Goal: Information Seeking & Learning: Learn about a topic

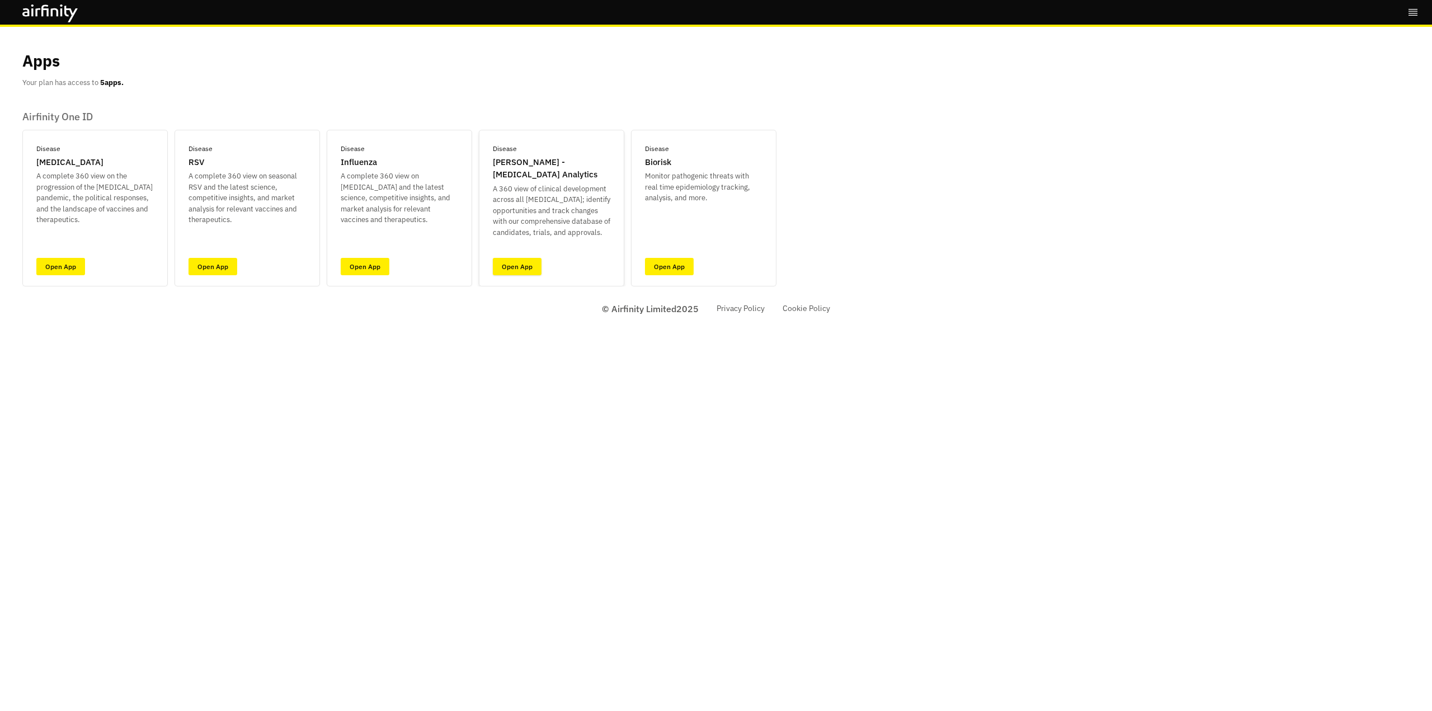
click at [520, 263] on link "Open App" at bounding box center [517, 266] width 49 height 17
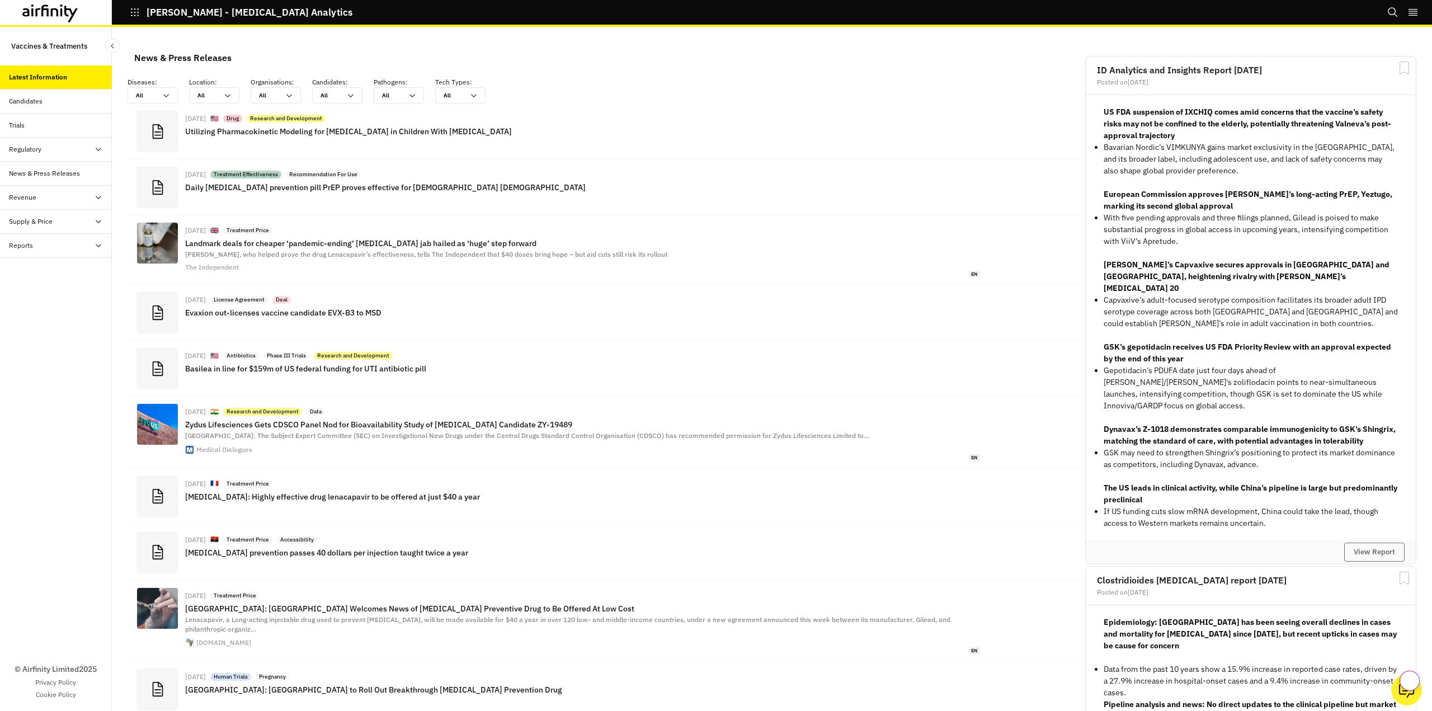
scroll to position [814, 327]
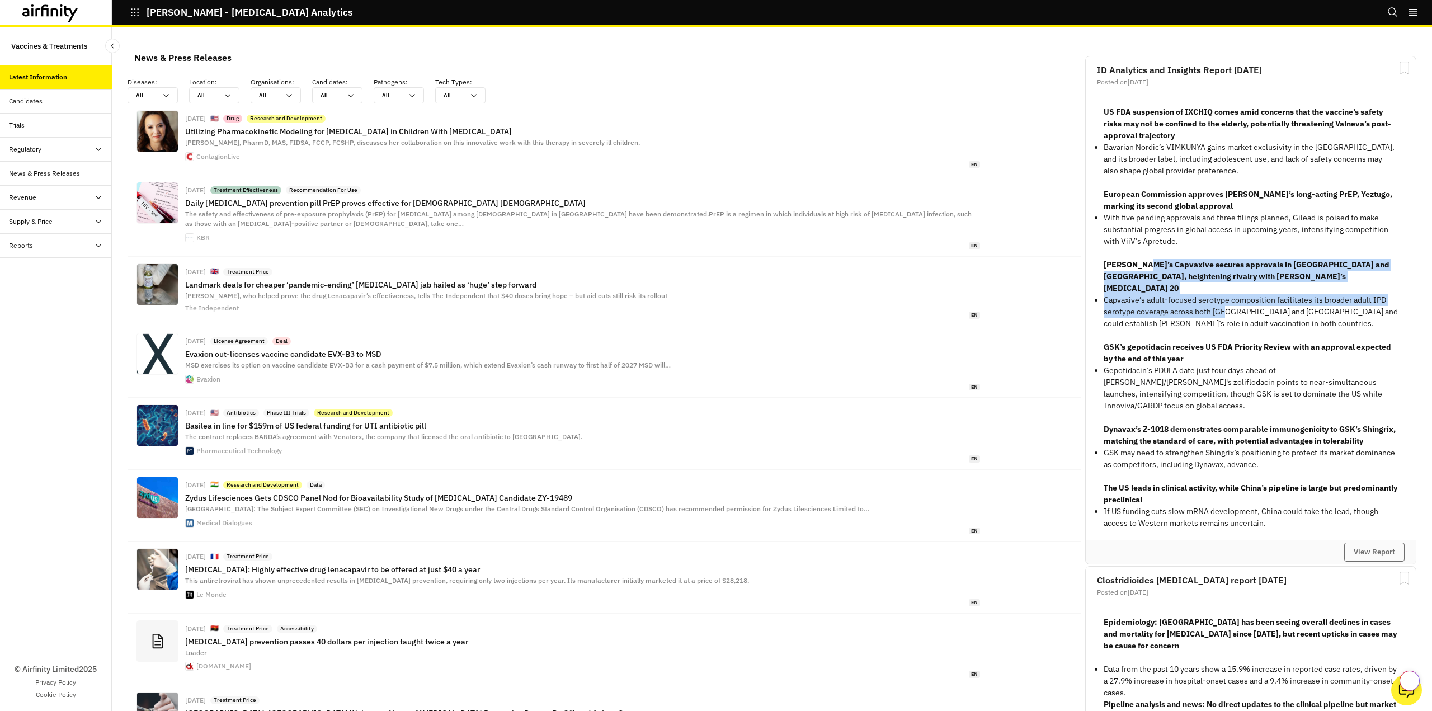
drag, startPoint x: 1135, startPoint y: 262, endPoint x: 1218, endPoint y: 298, distance: 90.4
click at [1218, 298] on div "US FDA suspension of IXCHIQ comes amid concerns that the vaccine’s safety risks…" at bounding box center [1251, 317] width 294 height 423
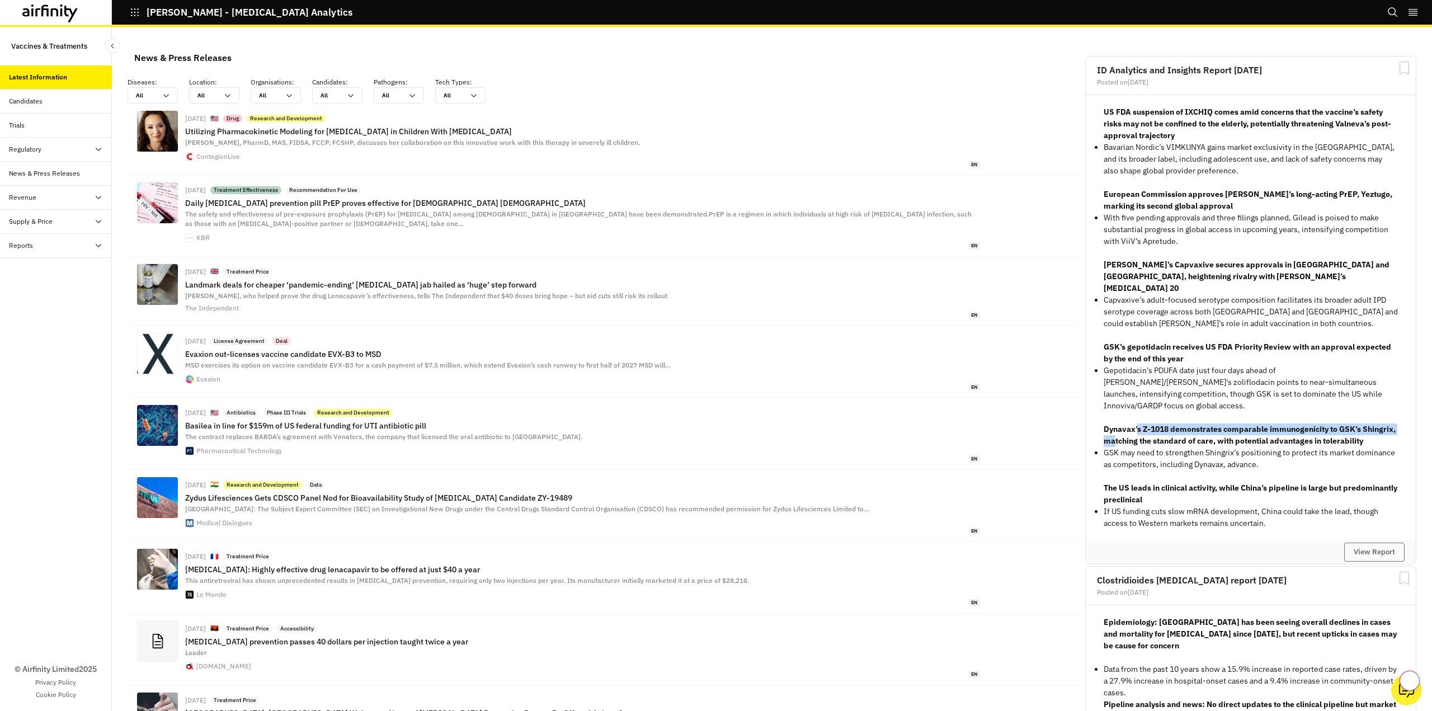
drag, startPoint x: 1130, startPoint y: 408, endPoint x: 1144, endPoint y: 442, distance: 36.9
click at [1140, 424] on p "Dynavax’s Z-1018 demonstrates comparable immunogenicity to GSK’s Shingrix, matc…" at bounding box center [1251, 434] width 294 height 23
drag, startPoint x: 1144, startPoint y: 441, endPoint x: 1134, endPoint y: 432, distance: 13.1
click at [1142, 447] on p "GSK may need to strengthen Shingrix’s positioning to protect its market dominan…" at bounding box center [1251, 458] width 294 height 23
drag, startPoint x: 1133, startPoint y: 431, endPoint x: 1097, endPoint y: 402, distance: 46.2
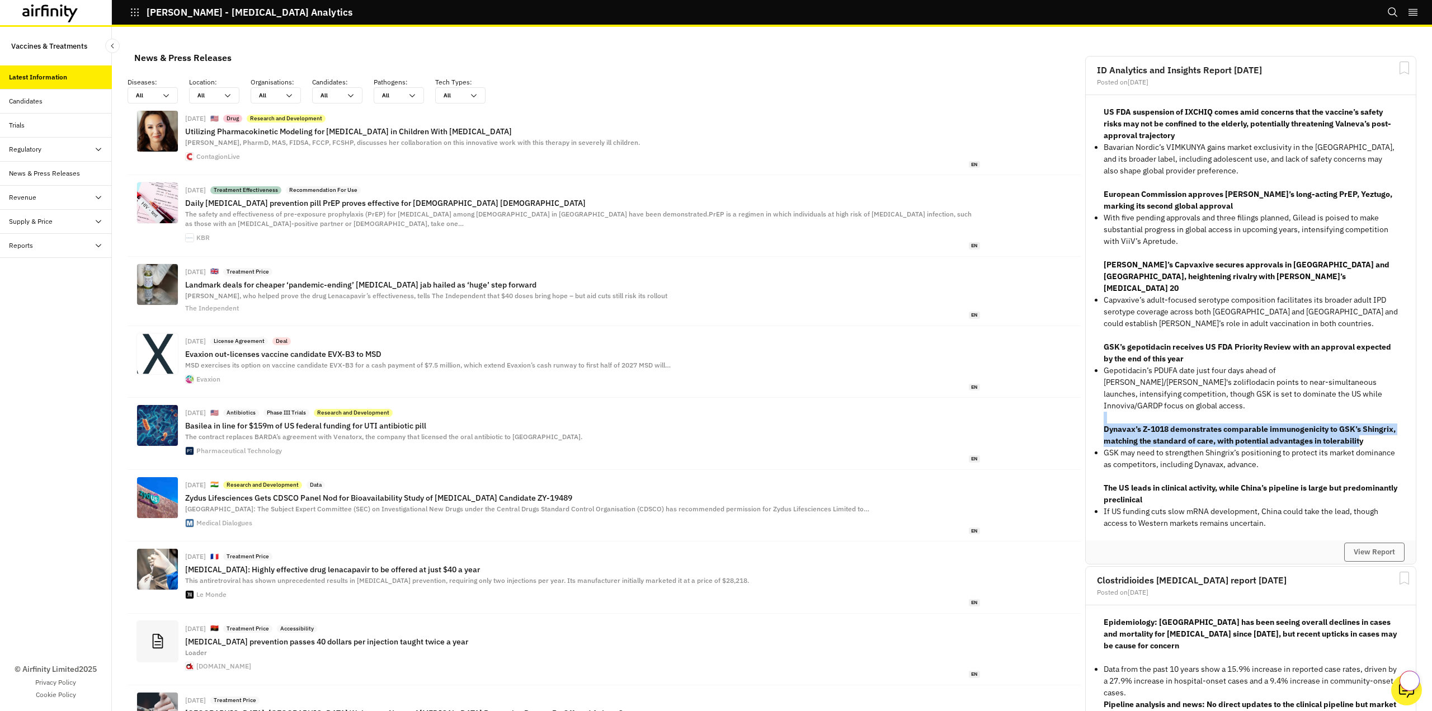
click at [1094, 400] on div "US FDA suspension of IXCHIQ comes amid concerns that the vaccine’s safety risks…" at bounding box center [1251, 317] width 330 height 445
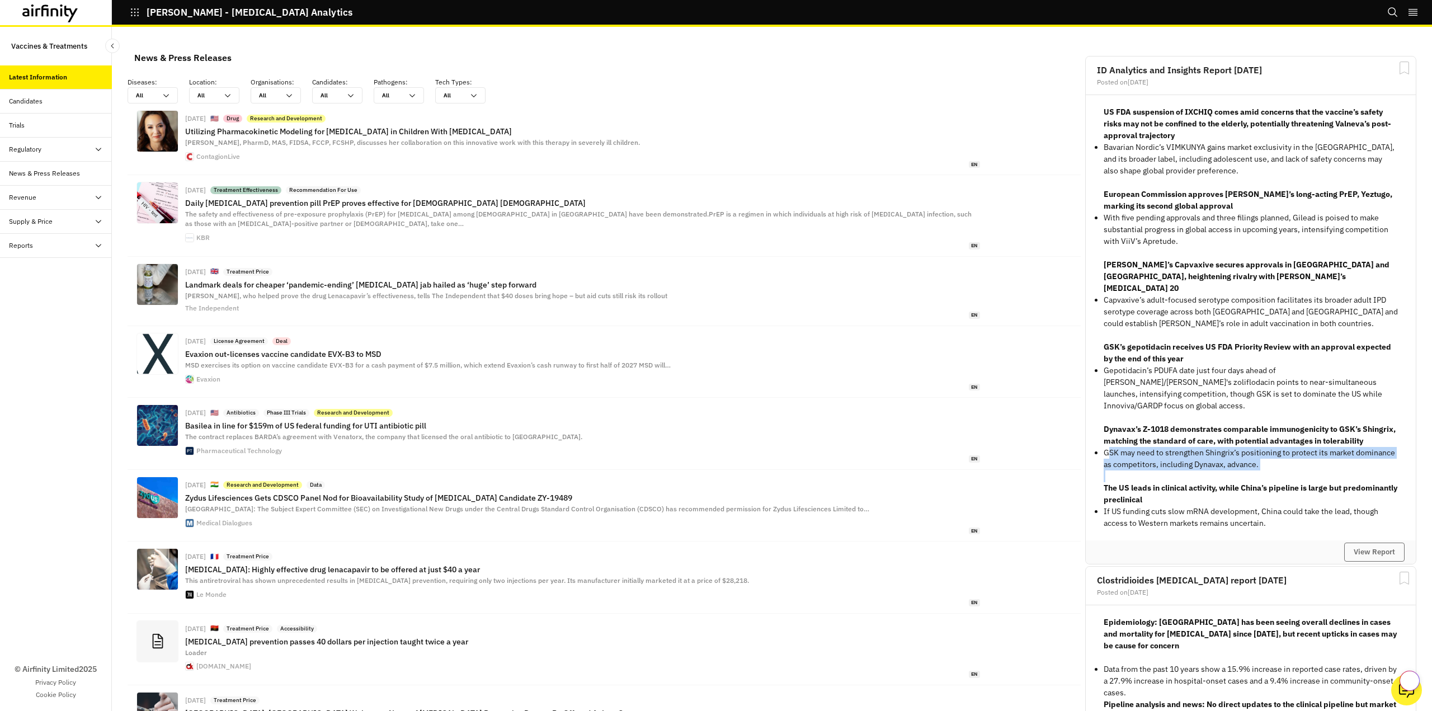
drag, startPoint x: 1098, startPoint y: 436, endPoint x: 1305, endPoint y: 459, distance: 208.8
click at [1305, 459] on div "US FDA suspension of IXCHIQ comes amid concerns that the vaccine’s safety risks…" at bounding box center [1251, 317] width 294 height 423
click at [1314, 457] on p "GSK may need to strengthen Shingrix’s positioning to protect its market dominan…" at bounding box center [1251, 458] width 294 height 23
drag, startPoint x: 1303, startPoint y: 458, endPoint x: 1111, endPoint y: 405, distance: 199.1
click at [1109, 404] on div "US FDA suspension of IXCHIQ comes amid concerns that the vaccine’s safety risks…" at bounding box center [1251, 317] width 294 height 423
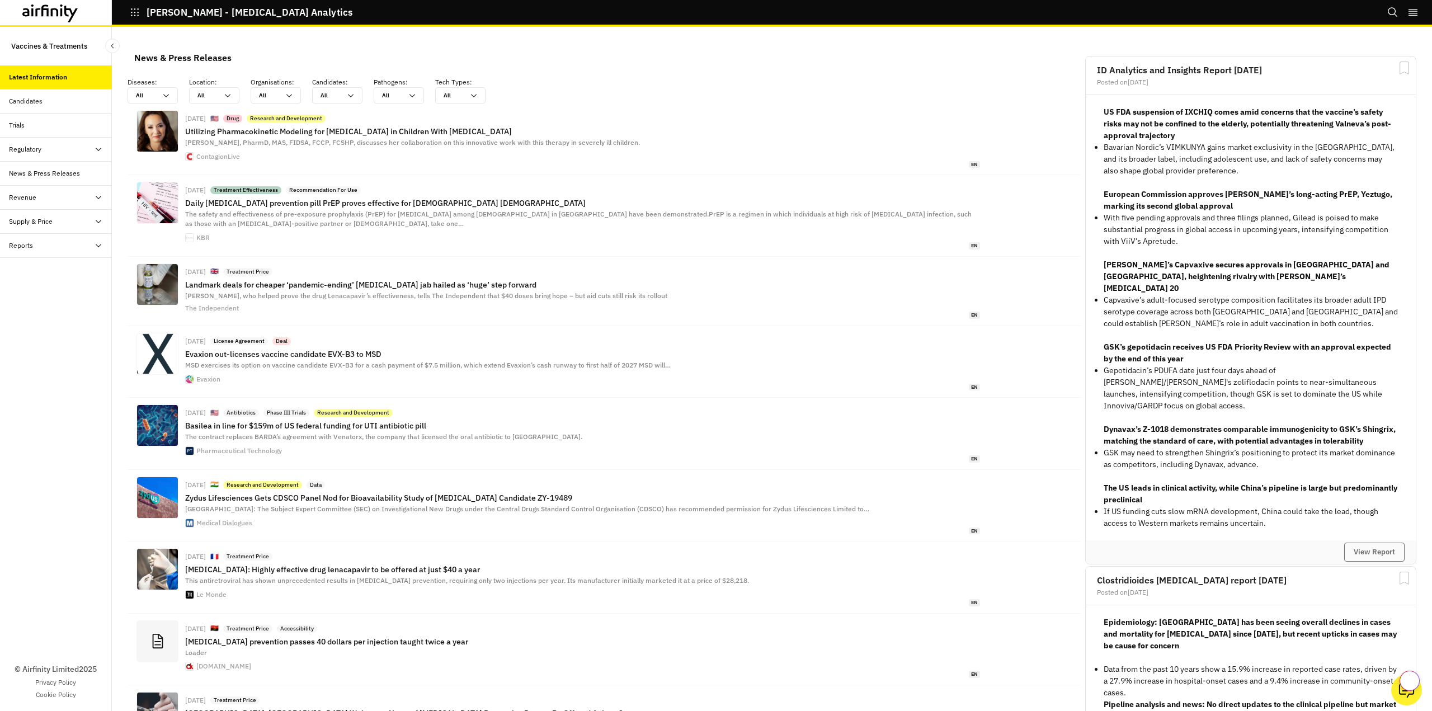
drag, startPoint x: 1164, startPoint y: 424, endPoint x: 1158, endPoint y: 419, distance: 7.6
click at [1164, 425] on p "Dynavax’s Z-1018 demonstrates comparable immunogenicity to GSK’s Shingrix, matc…" at bounding box center [1251, 434] width 294 height 23
drag, startPoint x: 1279, startPoint y: 423, endPoint x: 1336, endPoint y: 414, distance: 58.3
click at [1279, 423] on p "Dynavax’s Z-1018 demonstrates comparable immunogenicity to GSK’s Shingrix, matc…" at bounding box center [1251, 434] width 294 height 23
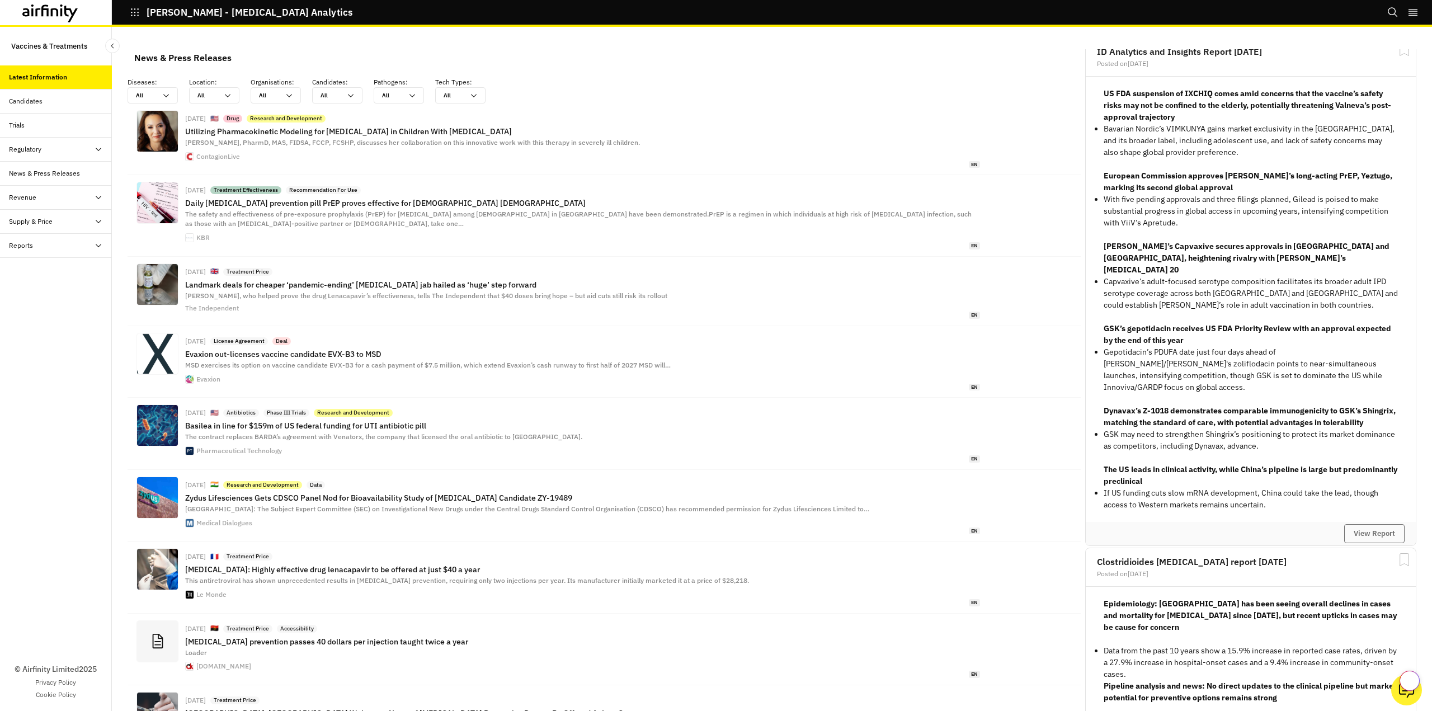
scroll to position [0, 0]
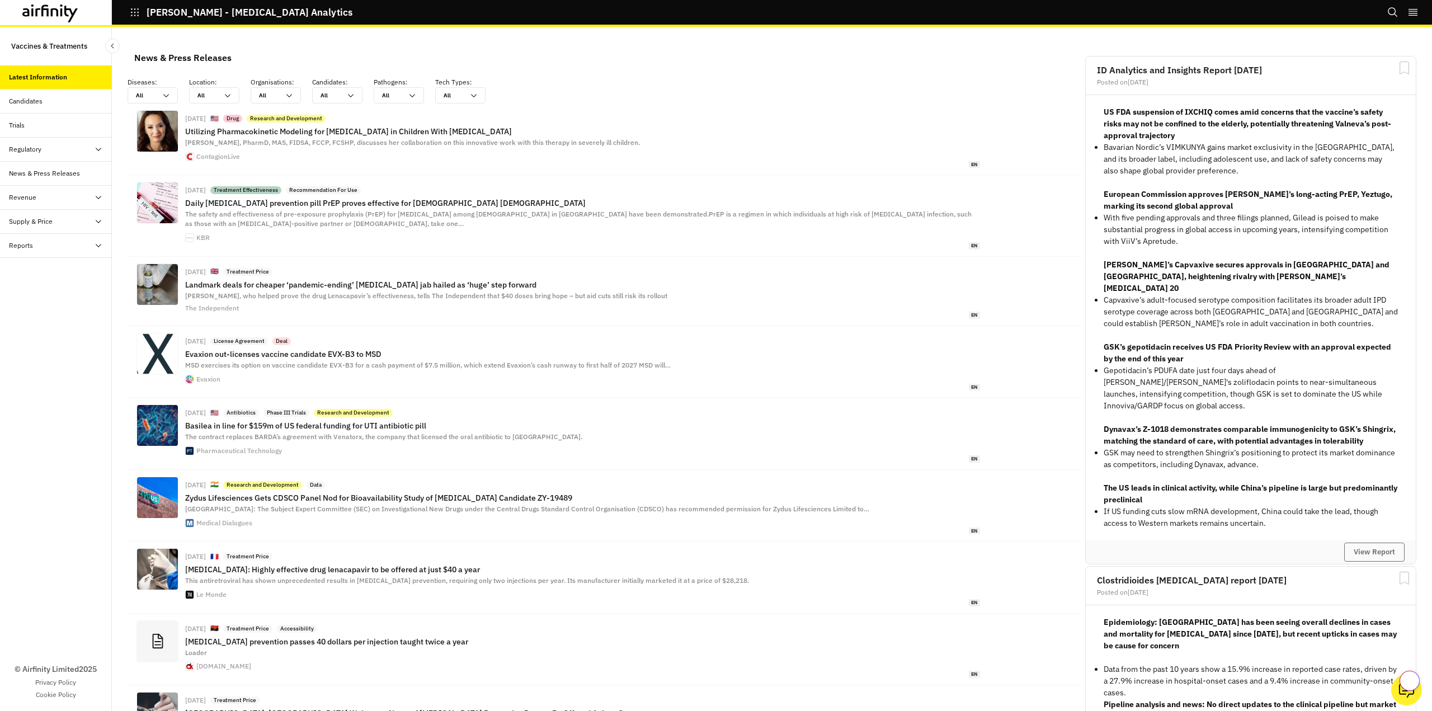
click at [1249, 365] on p "Gepotidacin’s PDUFA date just four days ahead of [PERSON_NAME]/[PERSON_NAME]'s …" at bounding box center [1251, 388] width 294 height 47
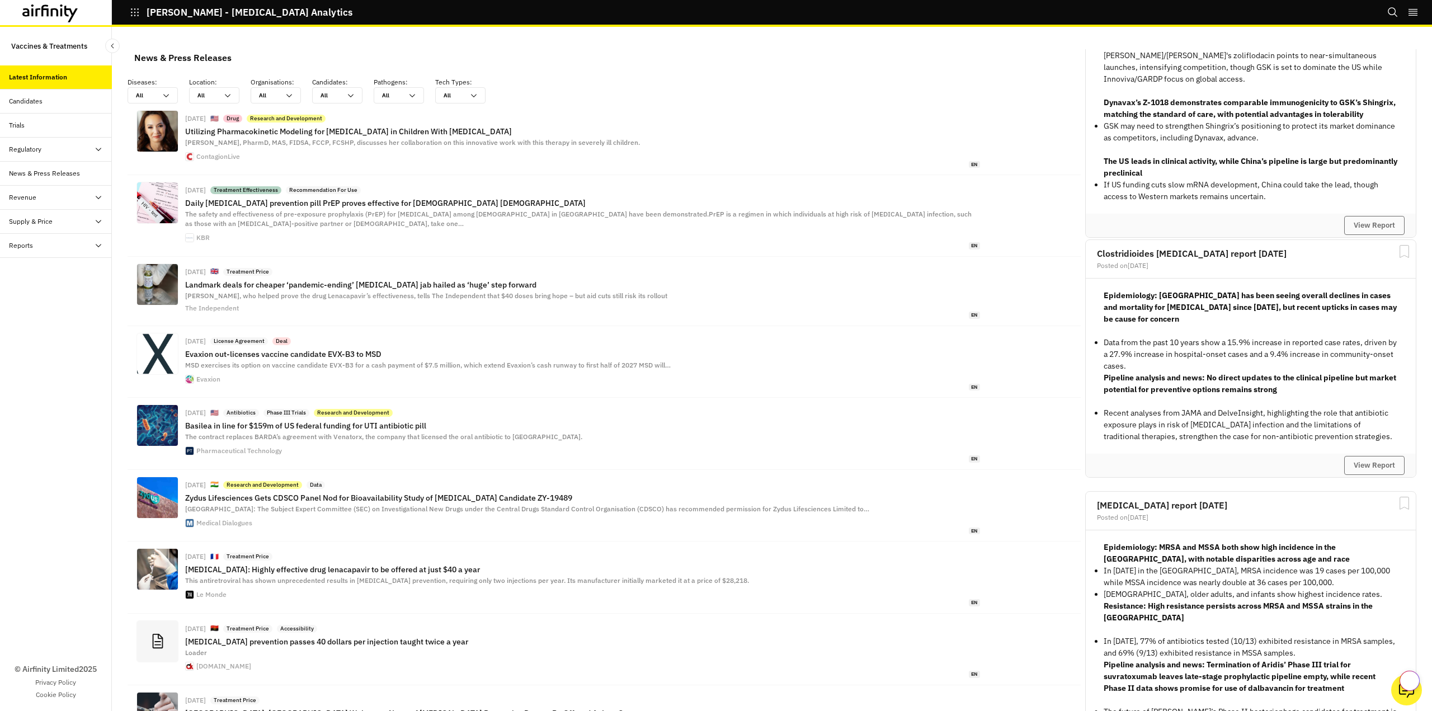
scroll to position [336, 0]
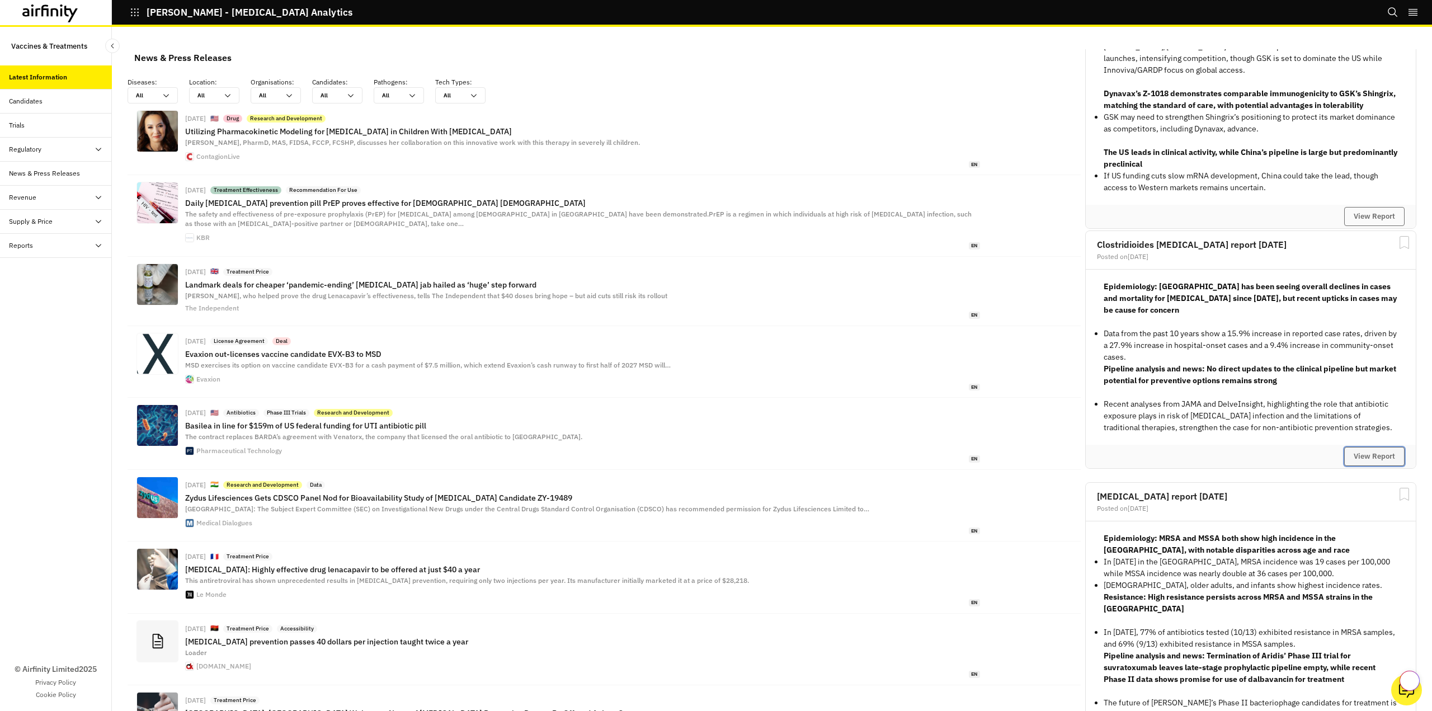
click at [1355, 459] on button "View Report" at bounding box center [1374, 456] width 60 height 19
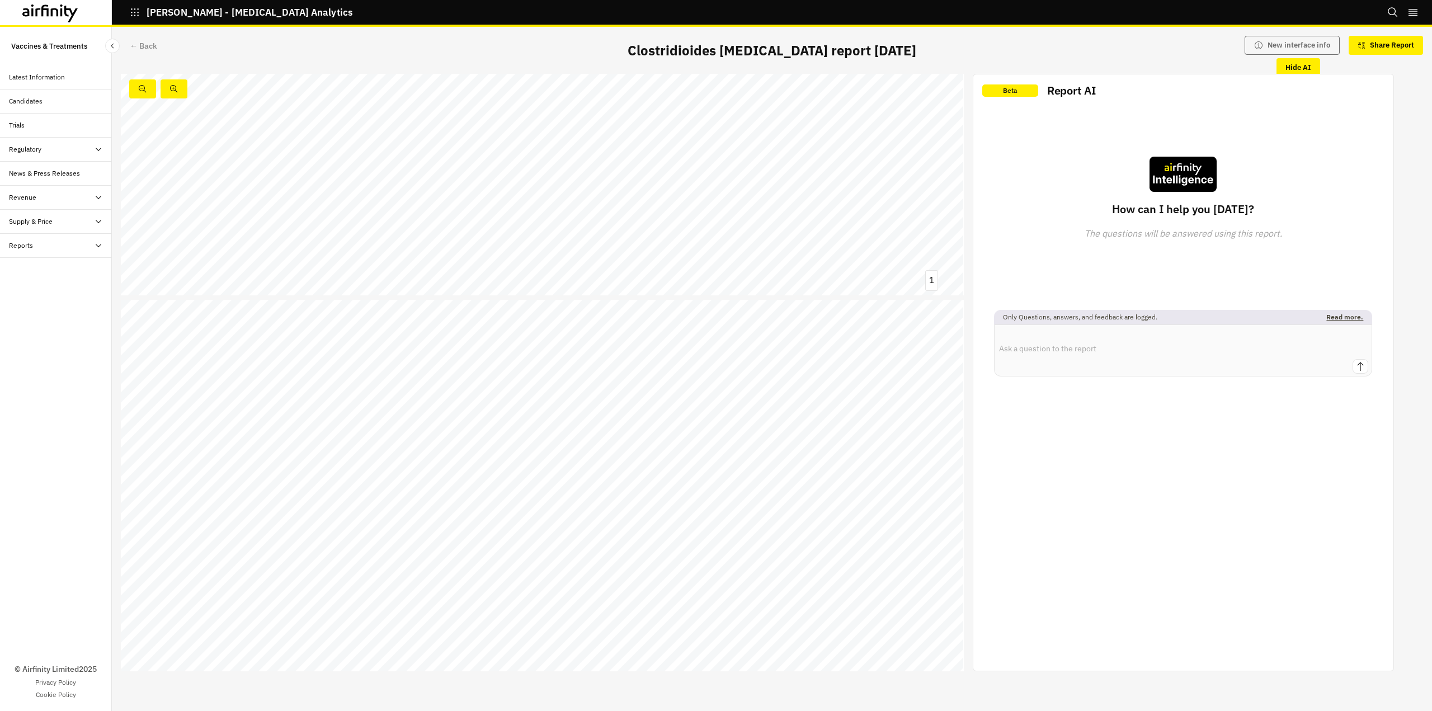
scroll to position [280, 0]
click at [510, 339] on div "Contents Summary Epidemiology → CDI incidence and mortality in [GEOGRAPHIC_DATA…" at bounding box center [542, 511] width 843 height 474
click at [531, 458] on div "Contents Summary Epidemiology → CDI incidence and mortality in [GEOGRAPHIC_DATA…" at bounding box center [542, 511] width 843 height 474
click at [1102, 349] on textarea at bounding box center [1182, 342] width 377 height 34
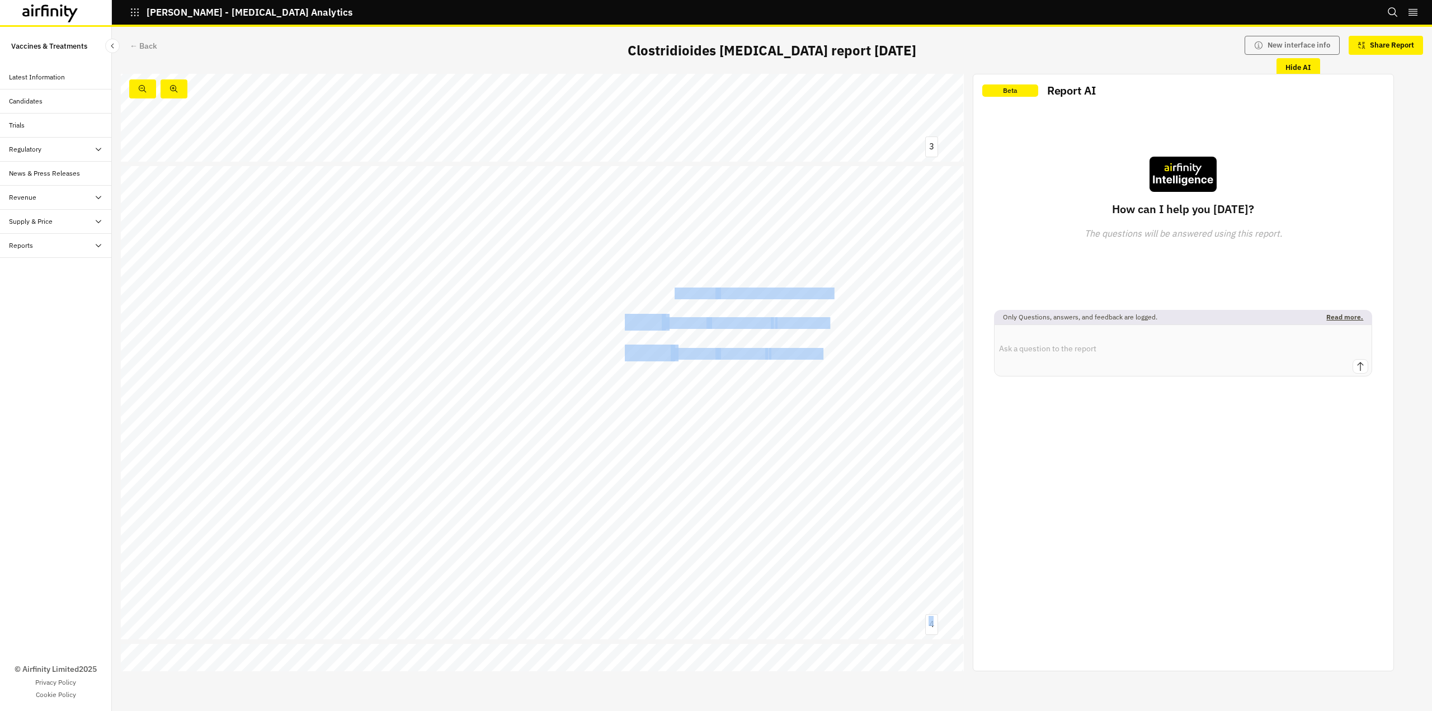
drag, startPoint x: 676, startPoint y: 293, endPoint x: 840, endPoint y: 343, distance: 172.0
click at [840, 343] on div "Executive summary Pipeline analysis and news Epidemiology No updates to vaccine…" at bounding box center [542, 403] width 843 height 474
click at [740, 493] on div "Executive summary Pipeline analysis and news Epidemiology No updates to vaccine…" at bounding box center [542, 403] width 843 height 474
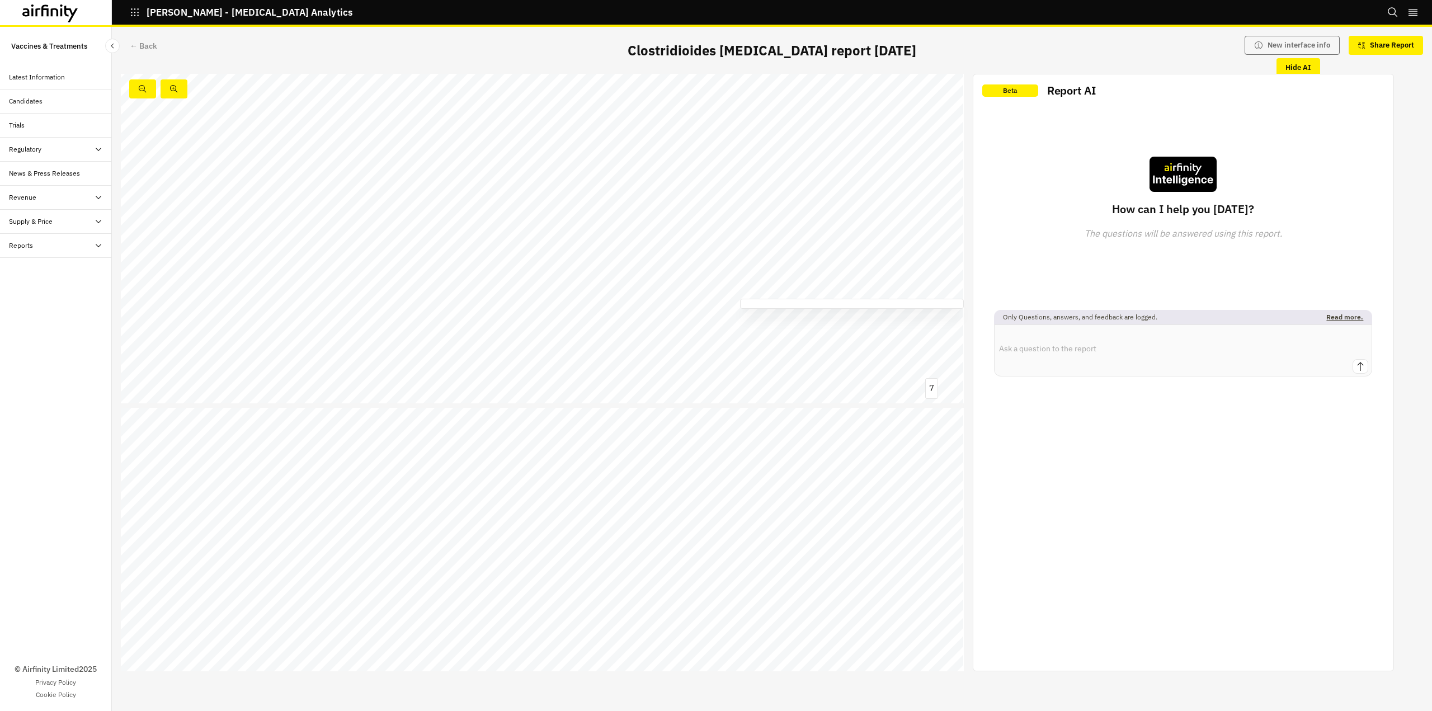
scroll to position [3188, 0]
